Goal: Task Accomplishment & Management: Complete application form

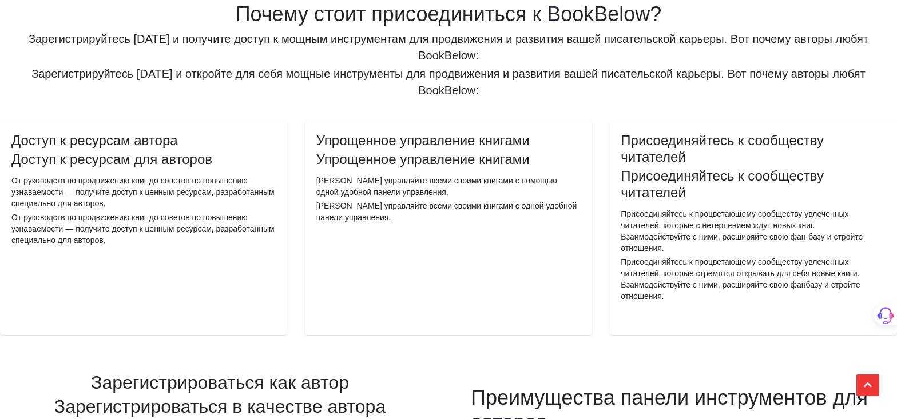
scroll to position [446, 0]
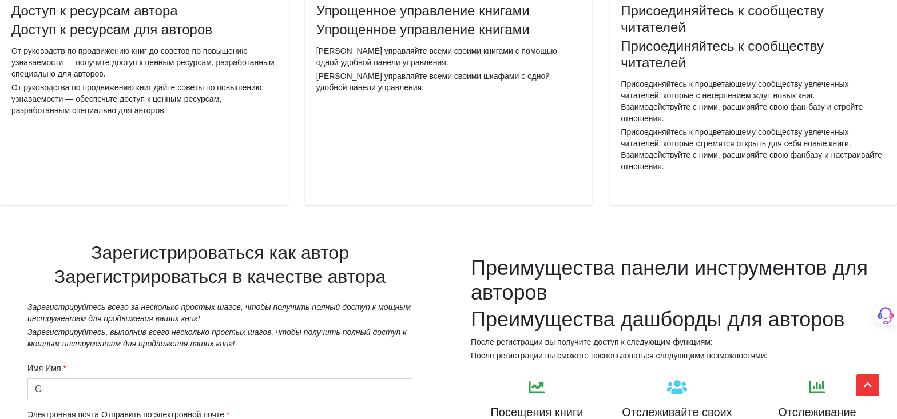
type input "[PERSON_NAME]"
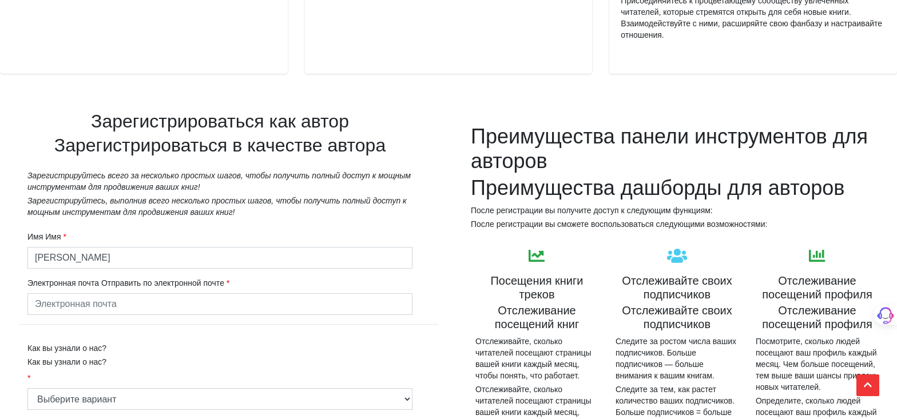
scroll to position [636, 0]
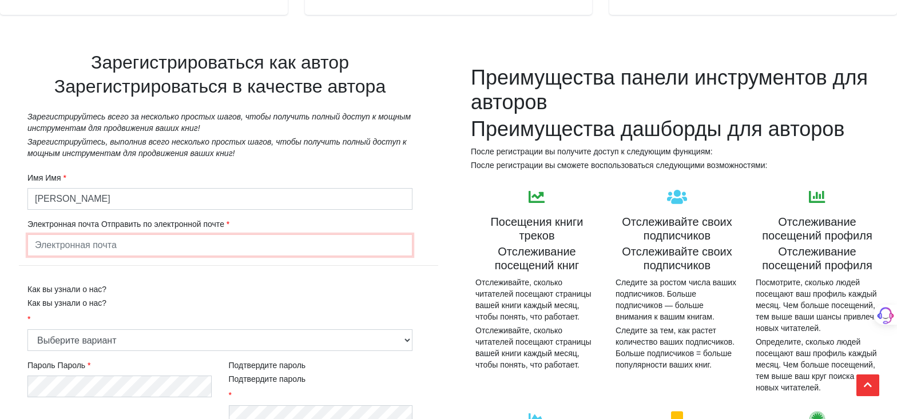
click at [74, 256] on input "email" at bounding box center [219, 245] width 385 height 22
type input "[EMAIL_ADDRESS][DOMAIN_NAME]"
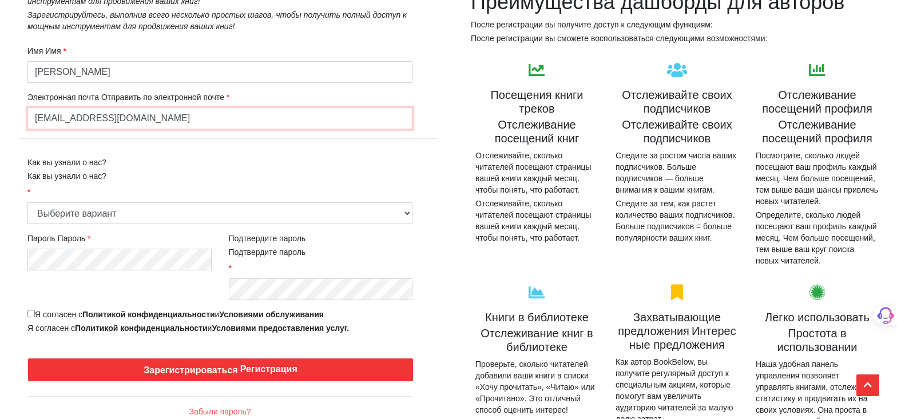
scroll to position [764, 0]
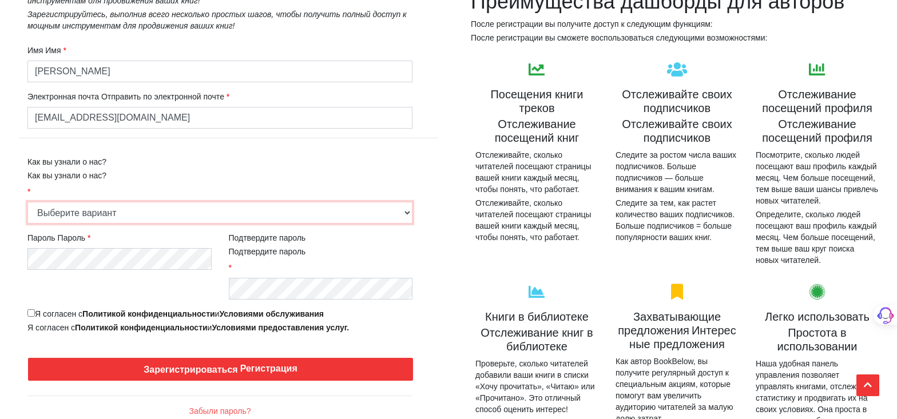
click at [407, 224] on select "Выберите вариант Рекомендация друзей или родственников Онлайн-поиск (Google, Bi…" at bounding box center [219, 213] width 385 height 22
select select "5"
click at [27, 214] on select "Выберите вариант Рекомендация друзей или родственников Онлайн-поиск (Google, Bi…" at bounding box center [219, 213] width 385 height 22
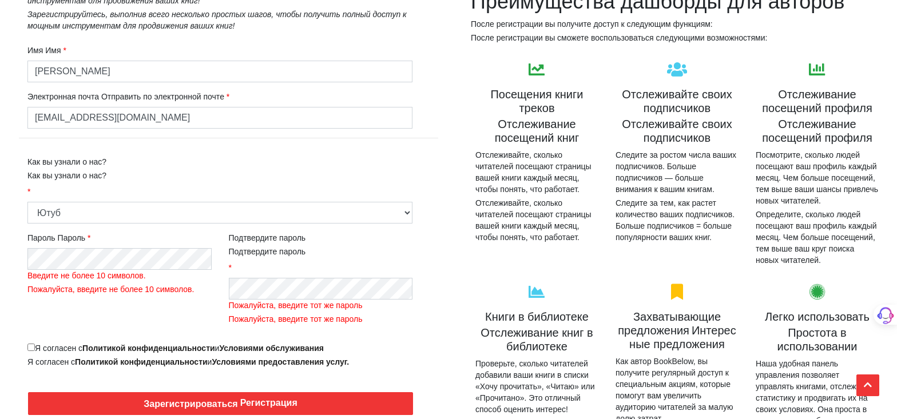
click at [27, 357] on div "Я согласен с Политикой конфиденциальности и Условиями обслуживания Я согласен с…" at bounding box center [219, 355] width 385 height 25
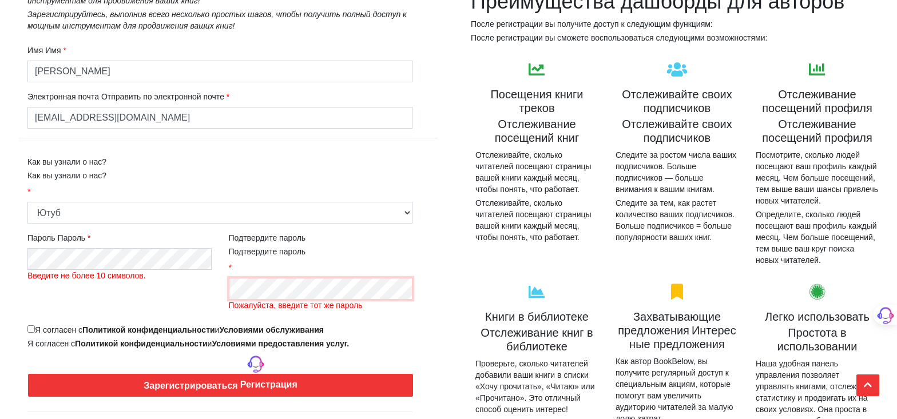
click at [225, 301] on div "Подтвердите пароль Подтвердите пароль Пожалуйста, введите тот же пароль" at bounding box center [320, 270] width 201 height 92
click at [1, 276] on div "Зарегистрироваться как автор Зарегистрироваться в качестве автора Зарегистрируй…" at bounding box center [220, 202] width 440 height 612
click at [184, 299] on div "Пароль Пароль Пожалуйста, введите пароль" at bounding box center [119, 270] width 201 height 92
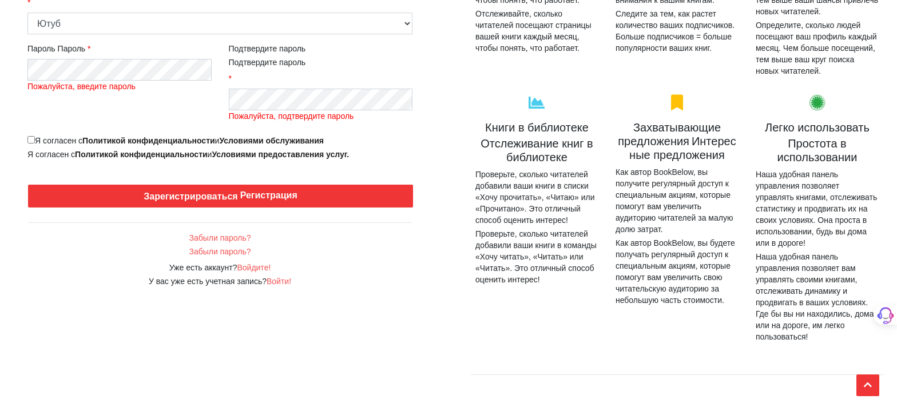
scroll to position [954, 0]
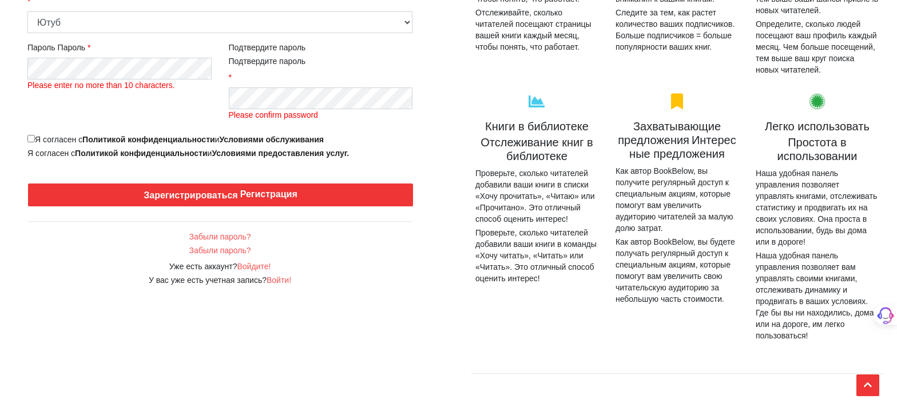
click at [240, 83] on label "Подтвердите пароль Подтвердите пароль" at bounding box center [267, 62] width 77 height 41
click at [206, 105] on div "Имя Имя Gemma Ray Электронная почта Отправить по электронной почте gemmaray2025…" at bounding box center [220, 10] width 402 height 329
click at [23, 73] on div "Пароль Пароль Введите не менее 8 символов. Пожалуйста, введите не менее 8 симво…" at bounding box center [119, 79] width 201 height 92
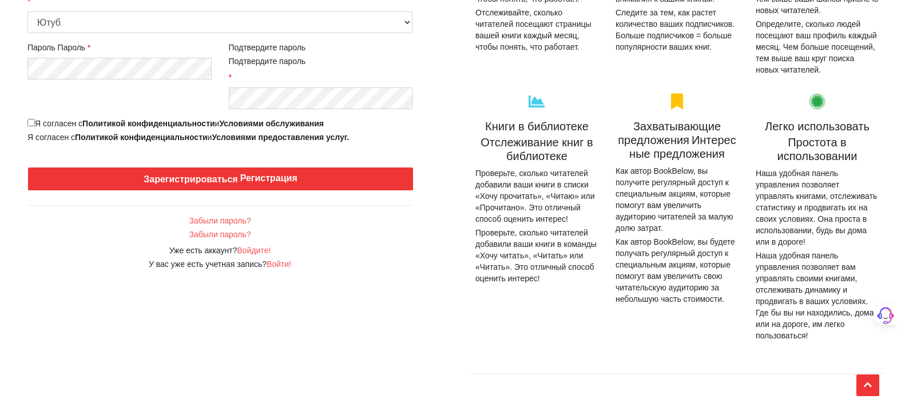
click at [29, 126] on input "Я согласен с Политикой конфиденциальности и Условиями обслуживания" at bounding box center [30, 122] width 7 height 7
checkbox input "true"
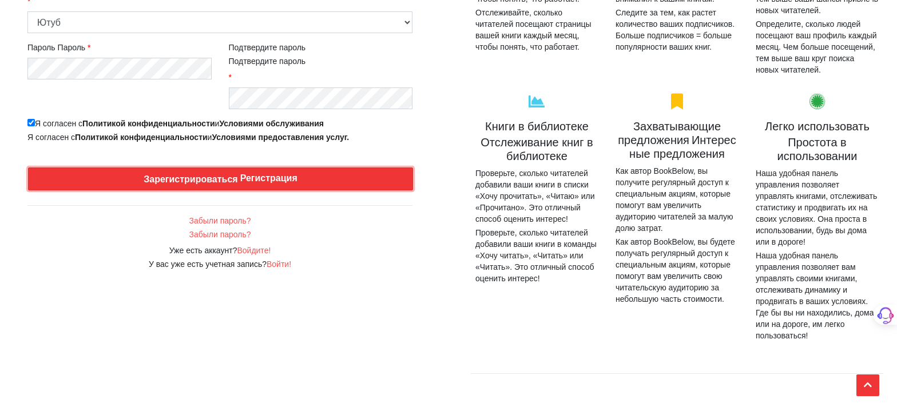
click at [201, 184] on font "Зарегистрироваться" at bounding box center [191, 179] width 94 height 10
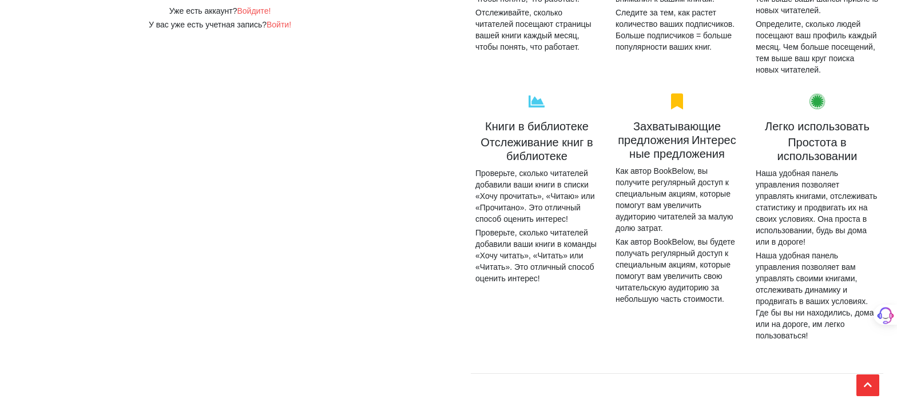
scroll to position [715, 0]
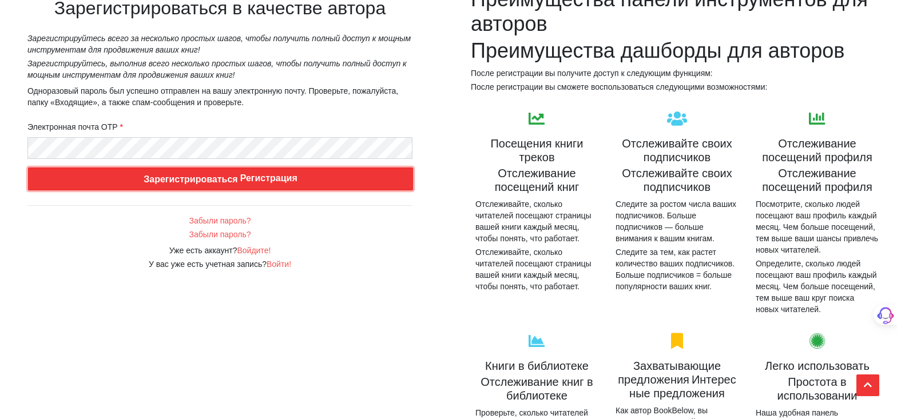
click at [196, 184] on font "Зарегистрироваться" at bounding box center [191, 179] width 94 height 10
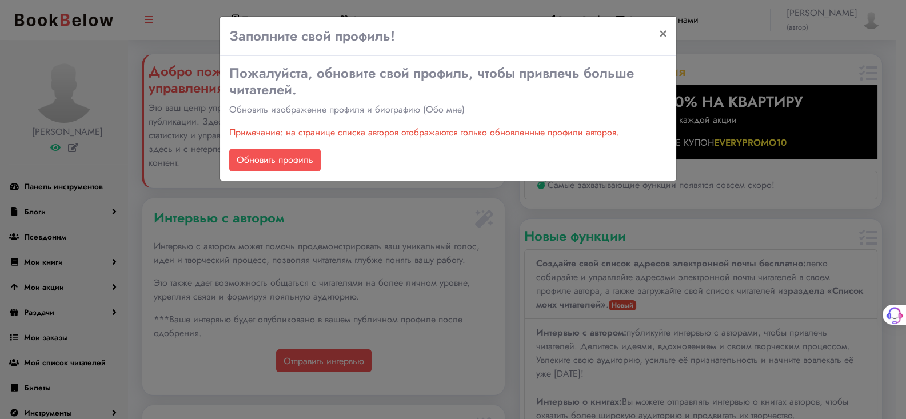
scroll to position [216, 363]
click at [283, 160] on font "Обновить профиль" at bounding box center [275, 160] width 77 height 13
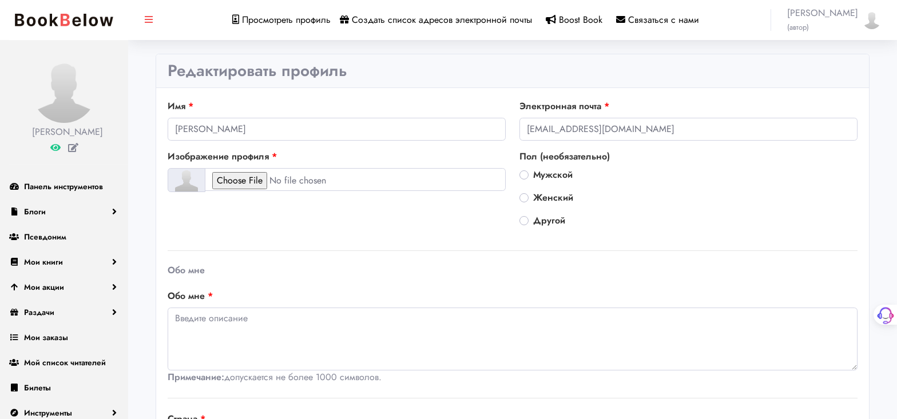
click at [61, 104] on img at bounding box center [64, 91] width 64 height 64
click at [72, 145] on icon at bounding box center [73, 147] width 10 height 9
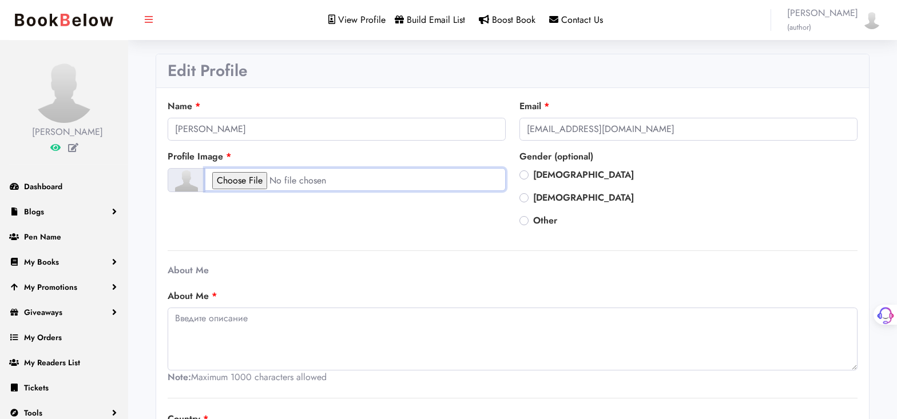
click at [258, 179] on input "file" at bounding box center [355, 179] width 301 height 23
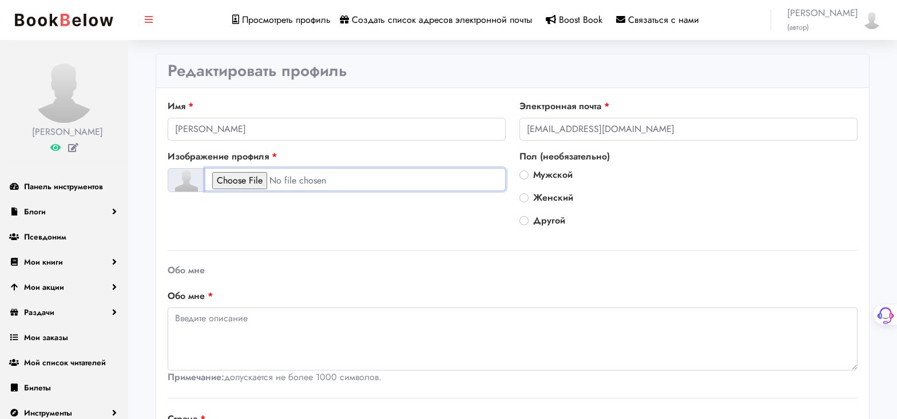
type input "C:\fakepath\4b65c89a3203dc21f143e6a1ce7026e2_d1qas1te878c73c9j60g22_image.png"
click at [533, 196] on label "Женский" at bounding box center [553, 198] width 40 height 14
click at [524, 196] on input "Женский" at bounding box center [523, 196] width 9 height 11
radio input "true"
click at [232, 181] on input "file" at bounding box center [355, 179] width 301 height 23
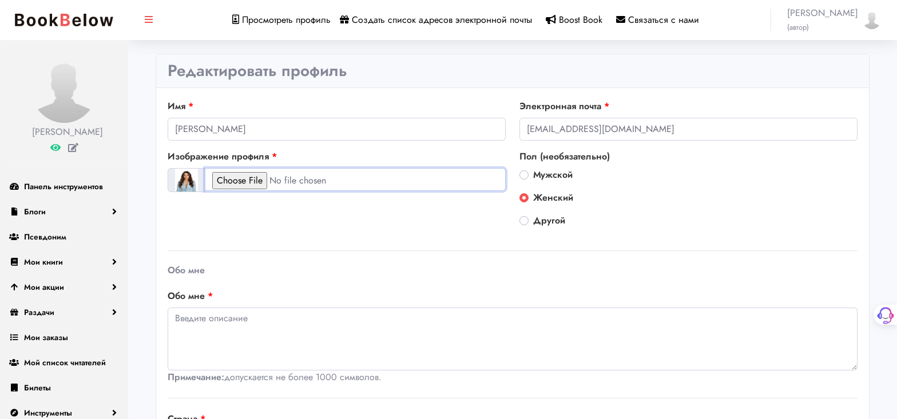
type input "C:\fakepath\20250714_1015_image.png"
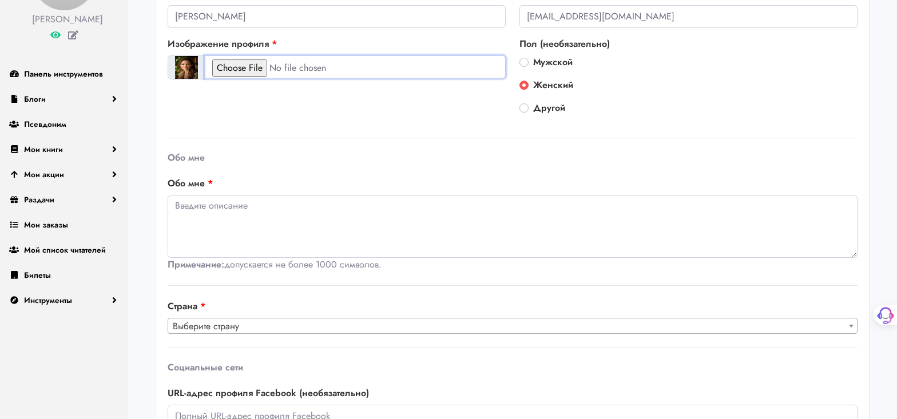
scroll to position [127, 0]
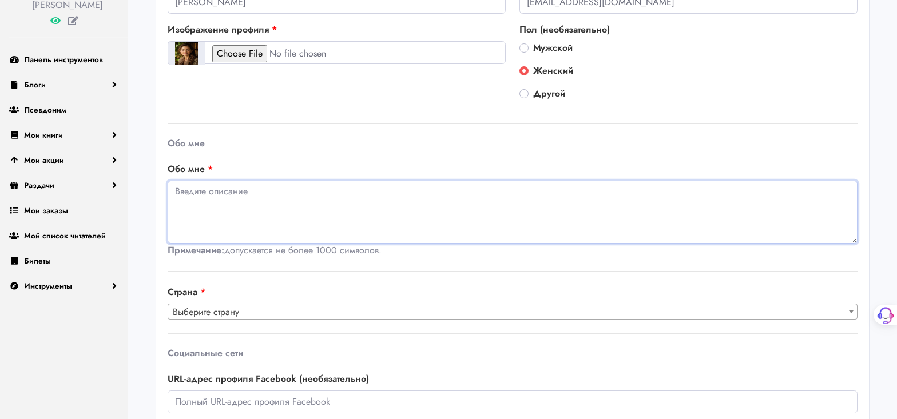
click at [188, 192] on textarea at bounding box center [513, 212] width 690 height 63
paste textarea "Gemma Ray is an author, illustrator, and creative adventurer who finds joy in t…"
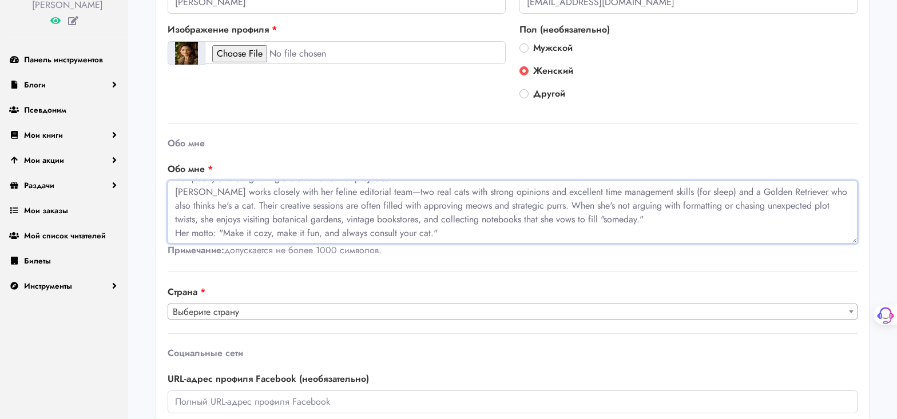
scroll to position [69, 0]
type textarea "Gemma Ray is an author, illustrator, and creative adventurer who finds joy in t…"
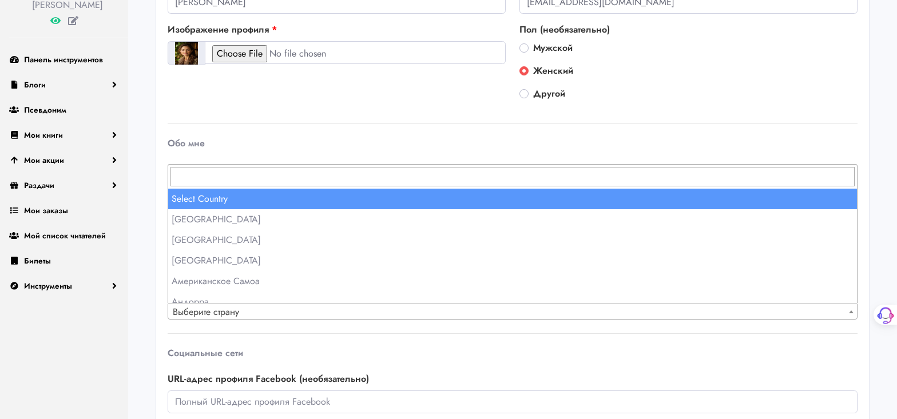
click at [850, 312] on span at bounding box center [850, 311] width 11 height 15
click at [185, 173] on input "search" at bounding box center [512, 176] width 684 height 19
type input "u"
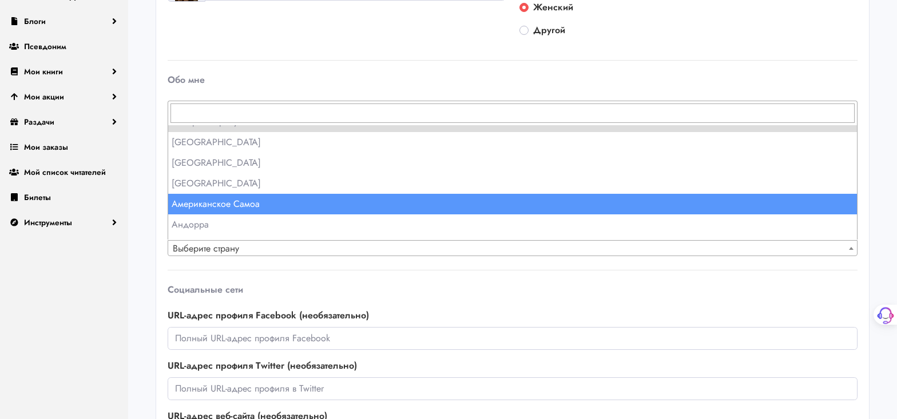
scroll to position [0, 0]
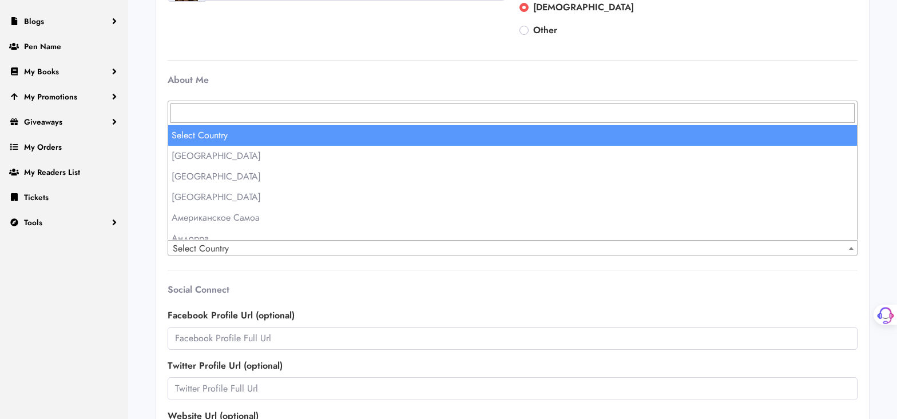
click at [184, 110] on input "search" at bounding box center [512, 113] width 684 height 19
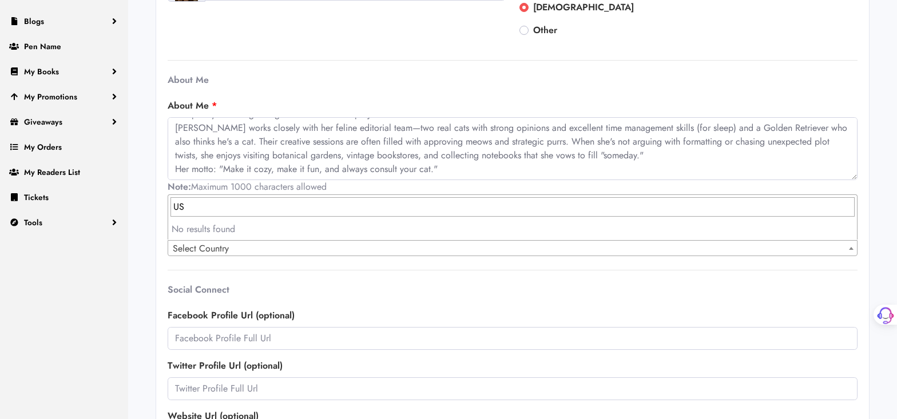
type input "USA"
click at [512, 264] on div "Name Gemma Ray Email gemmaray2025@gmail.com Profile Image" at bounding box center [513, 300] width 690 height 783
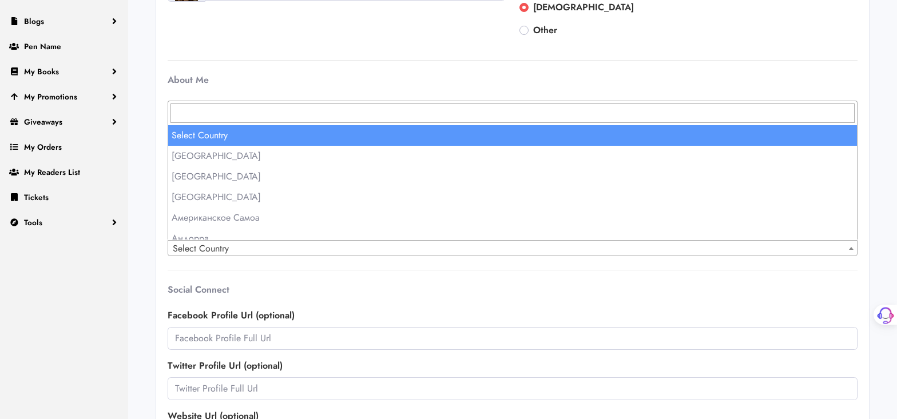
click at [851, 247] on b at bounding box center [851, 248] width 5 height 3
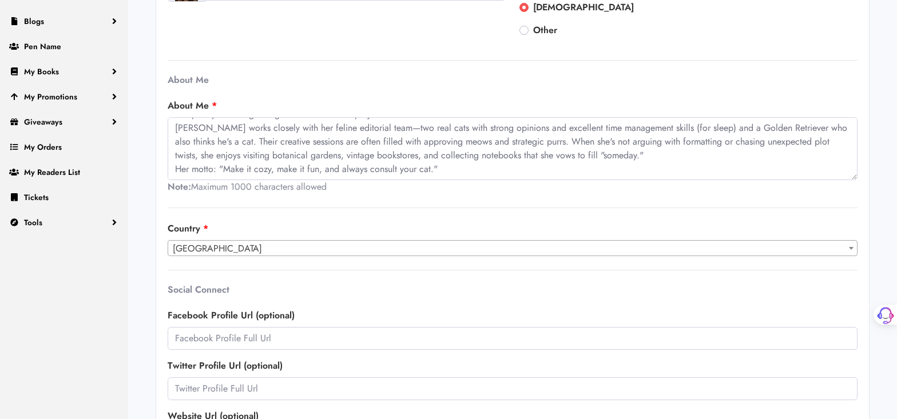
click at [226, 246] on span "Алжир" at bounding box center [512, 249] width 688 height 16
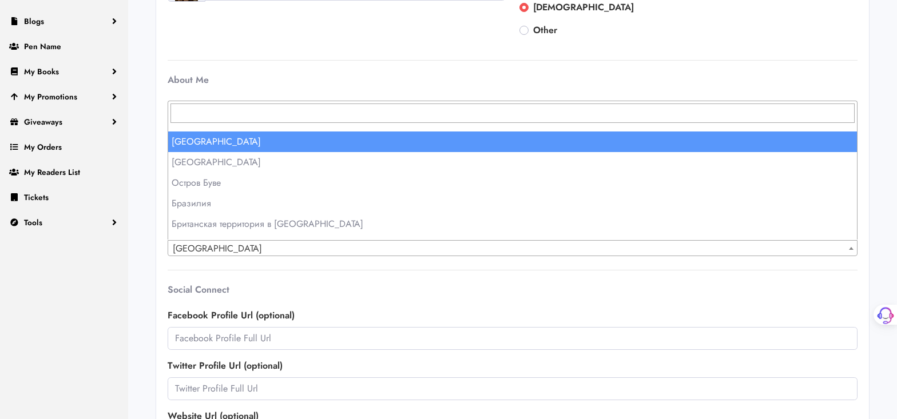
scroll to position [572, 0]
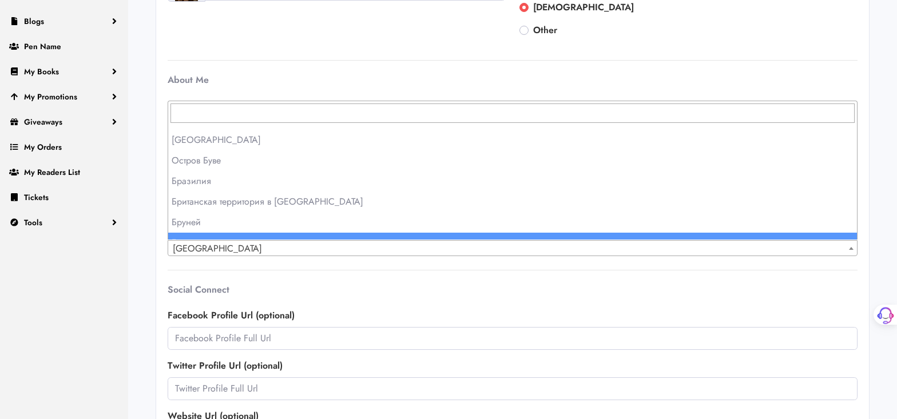
drag, startPoint x: 211, startPoint y: 244, endPoint x: 218, endPoint y: 246, distance: 7.6
click at [215, 249] on span "Алжир" at bounding box center [512, 249] width 688 height 16
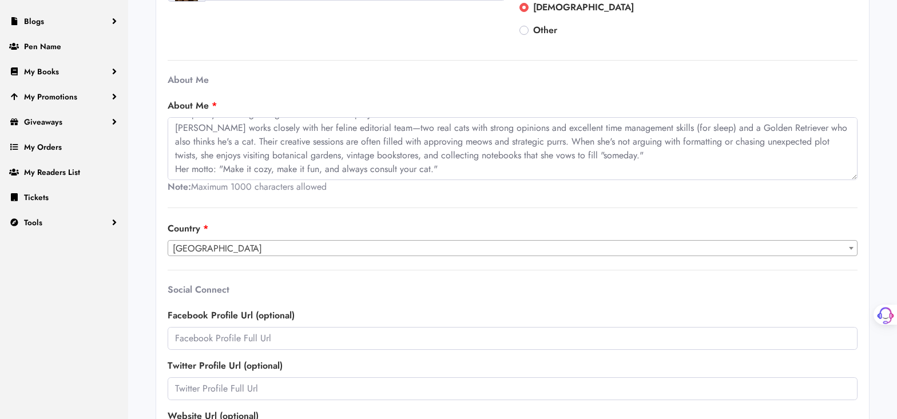
click at [853, 248] on span at bounding box center [850, 248] width 11 height 15
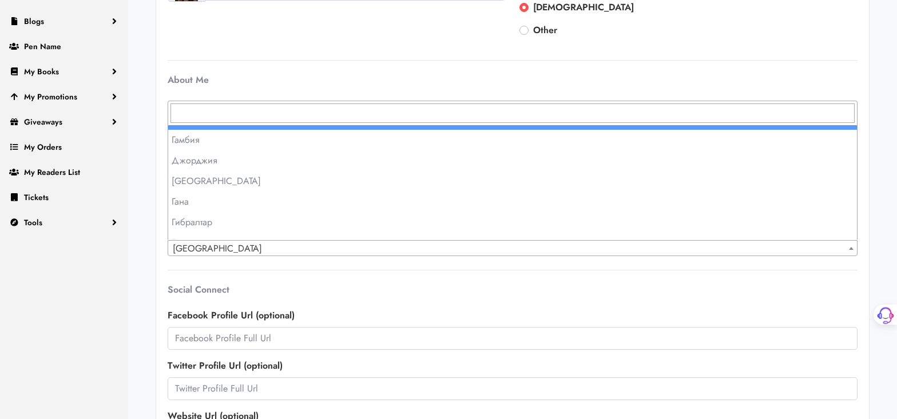
scroll to position [1672, 0]
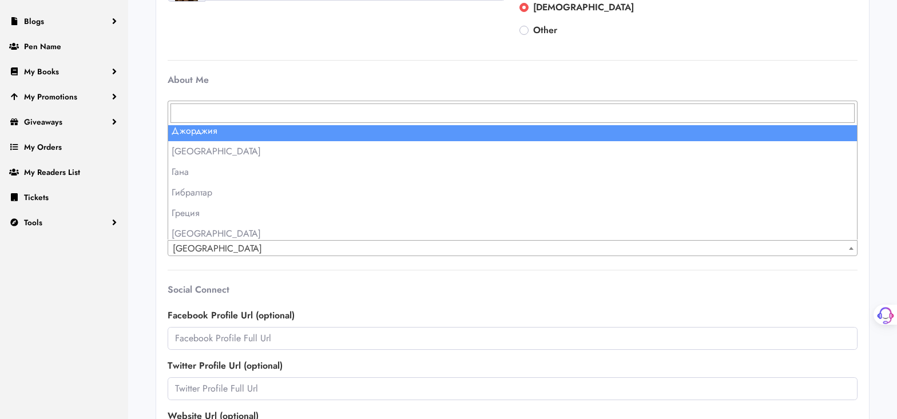
select select "81"
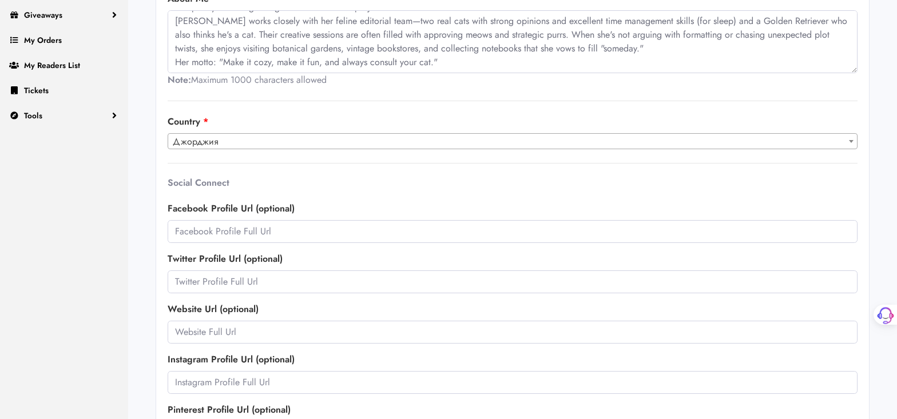
scroll to position [317, 0]
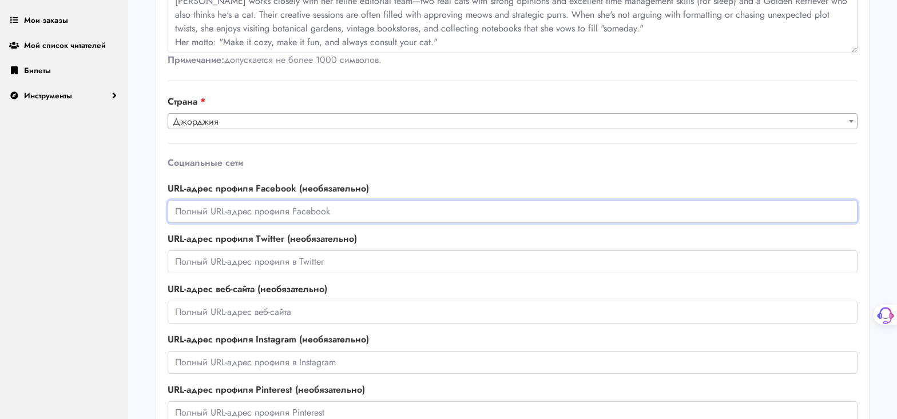
click at [189, 211] on input "text" at bounding box center [513, 211] width 690 height 23
click at [450, 154] on div "Имя Gemma Ray Электронная почта gemmaray2025@gmail.com Изображение профиля Мужс…" at bounding box center [513, 174] width 690 height 784
paste input "https://x.com/allhope33333"
type input "https://x.com/allhope33333"
click at [180, 313] on input "text" at bounding box center [513, 312] width 690 height 23
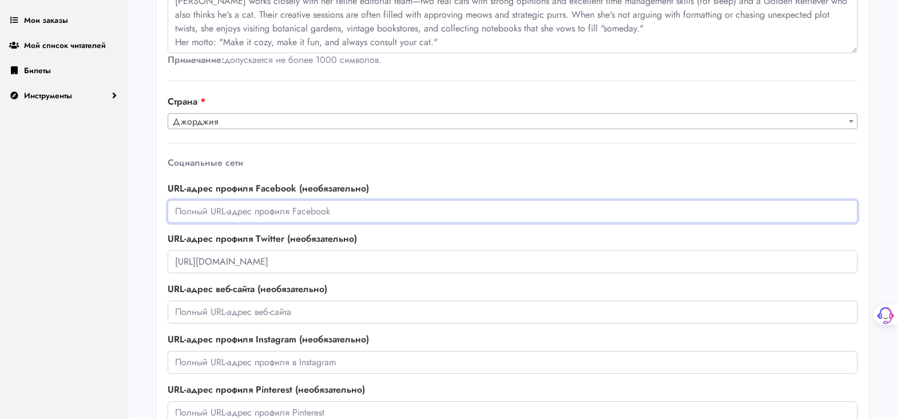
paste input "https://www.facebook.com/profile.php?id=61576356729388"
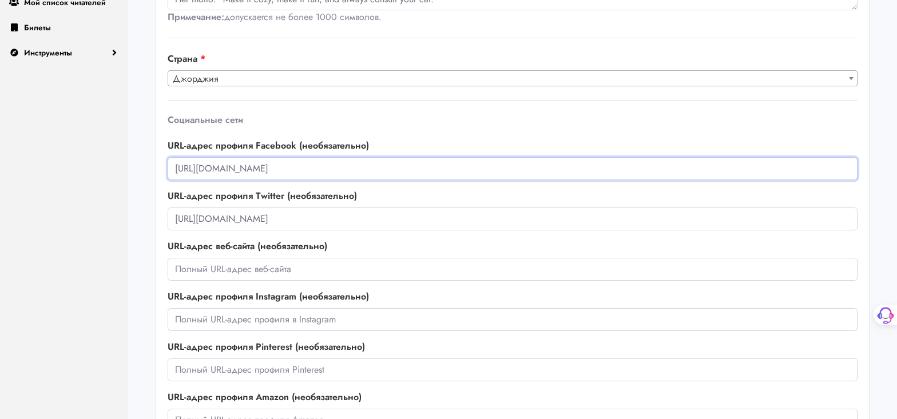
scroll to position [381, 0]
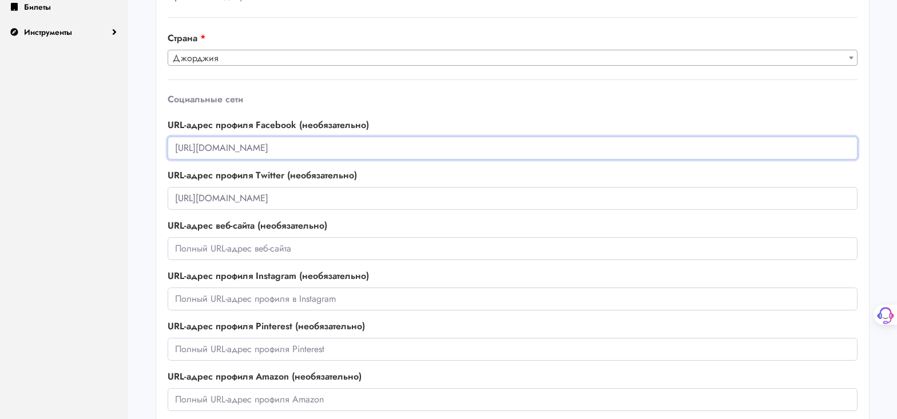
type input "https://www.facebook.com/profile.php?id=61576356729388"
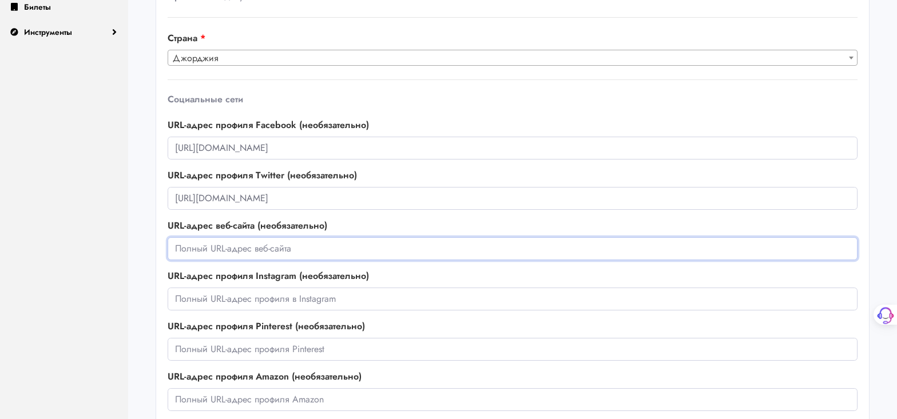
click at [199, 245] on input "text" at bounding box center [513, 248] width 690 height 23
paste input "https://gemmarayautor.com/"
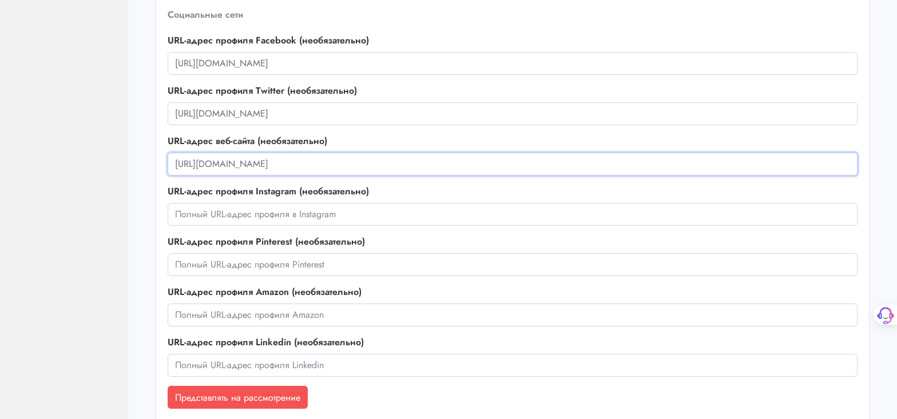
scroll to position [475, 0]
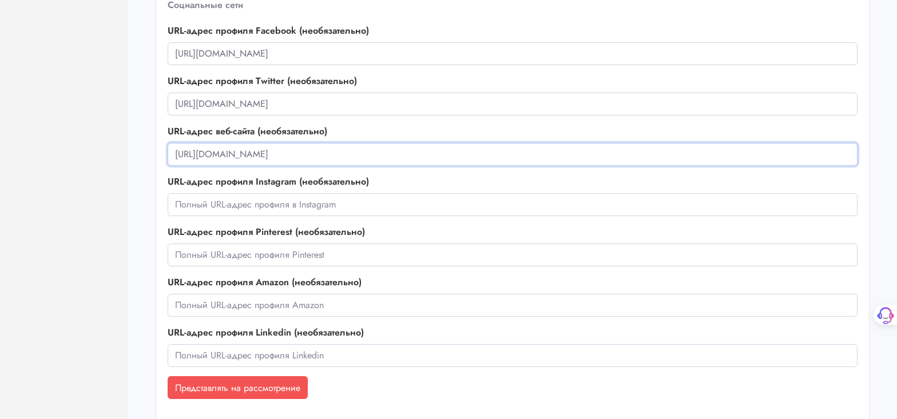
type input "https://gemmarayautor.com/"
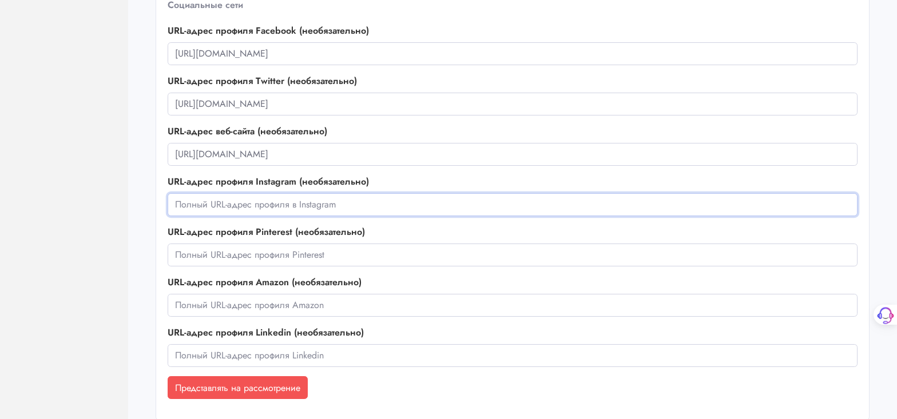
click at [193, 204] on input "text" at bounding box center [513, 204] width 690 height 23
paste input "https://www.instagram.com/gemmaray2025/"
type input "https://www.instagram.com/gemmaray2025/"
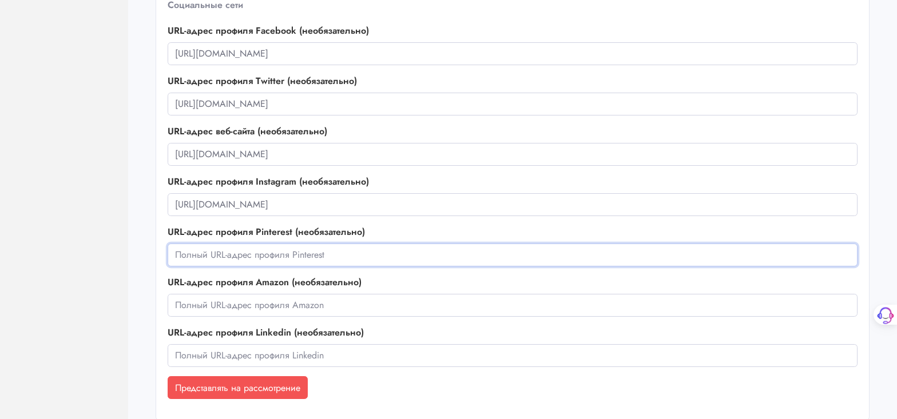
click at [200, 251] on input "text" at bounding box center [513, 255] width 690 height 23
paste input "https://www.pinterest.com/gemmaraybooks/"
type input "https://www.pinterest.com/gemmaraybooks/"
click at [199, 304] on input "text" at bounding box center [513, 305] width 690 height 23
paste input "https://www.amazon.com/stores/Gemma-Ray/author/B0F9LKKMFM?ref=ap_rdr&isDramInte…"
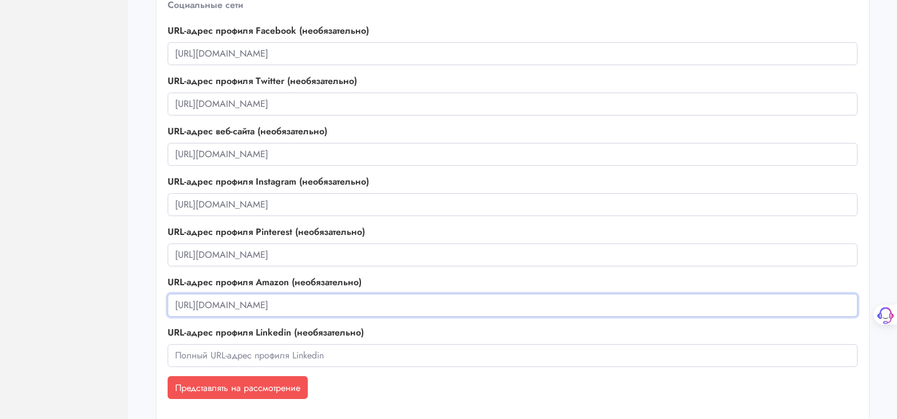
scroll to position [0, 32]
type input "https://www.amazon.com/stores/Gemma-Ray/author/B0F9LKKMFM?ref=ap_rdr&isDramInte…"
click at [226, 387] on font "Представлять на рассмотрение" at bounding box center [237, 387] width 125 height 13
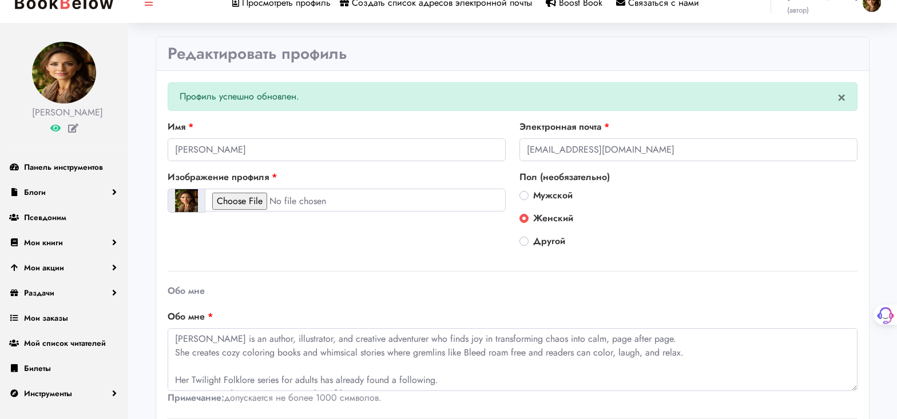
scroll to position [5, 0]
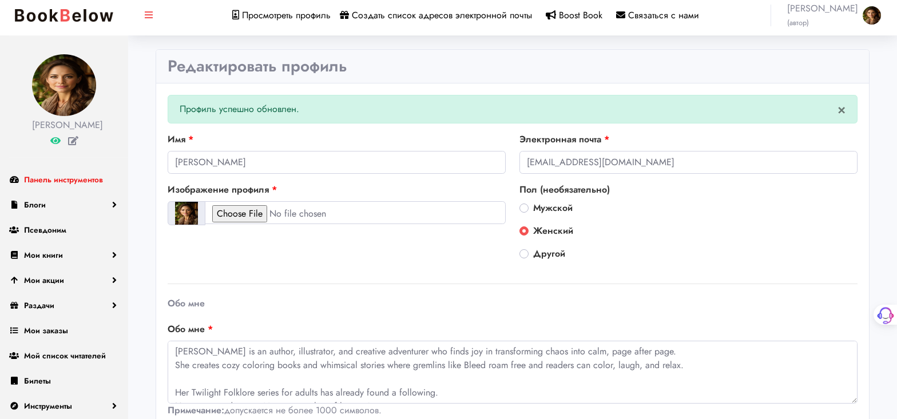
click at [66, 181] on font "Панель инструментов" at bounding box center [63, 179] width 79 height 11
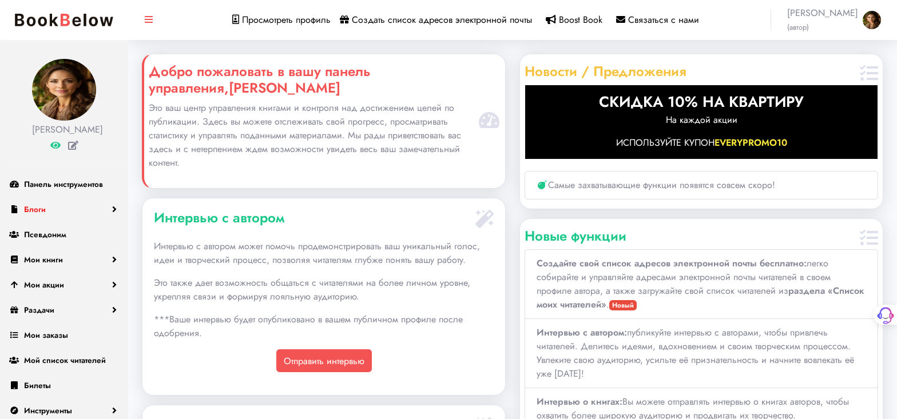
click at [33, 205] on font "Блоги" at bounding box center [35, 209] width 22 height 11
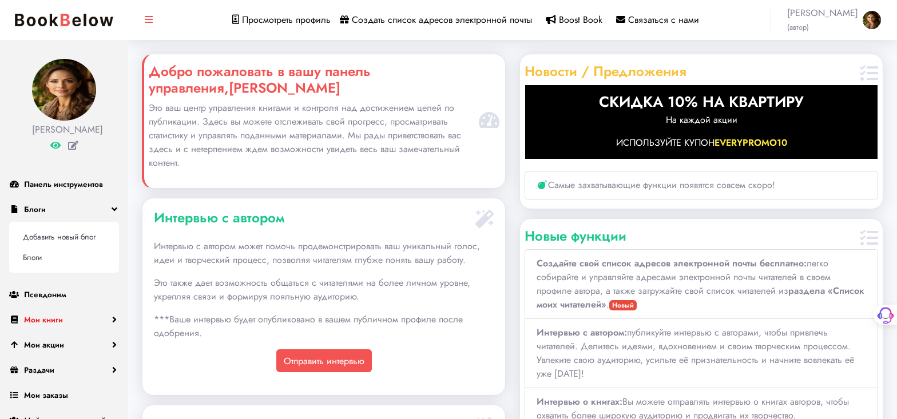
click at [47, 319] on font "Мои книги" at bounding box center [43, 319] width 39 height 11
